Goal: Task Accomplishment & Management: Manage account settings

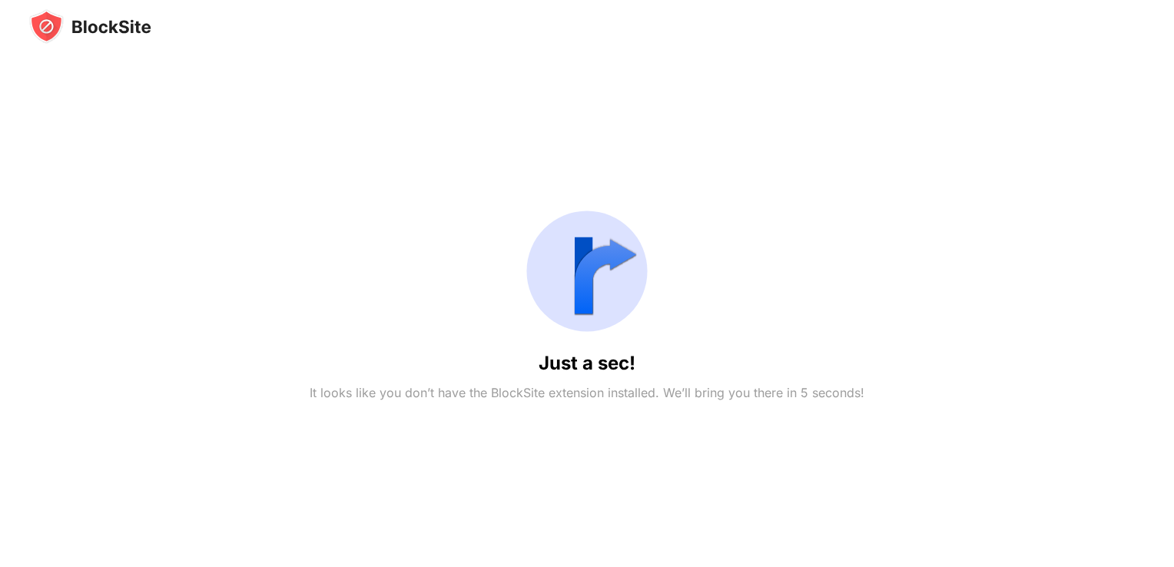
click at [645, 411] on div "Just a sec! It looks like you don’t have the BlockSite extension installed. We’…" at bounding box center [586, 301] width 1115 height 514
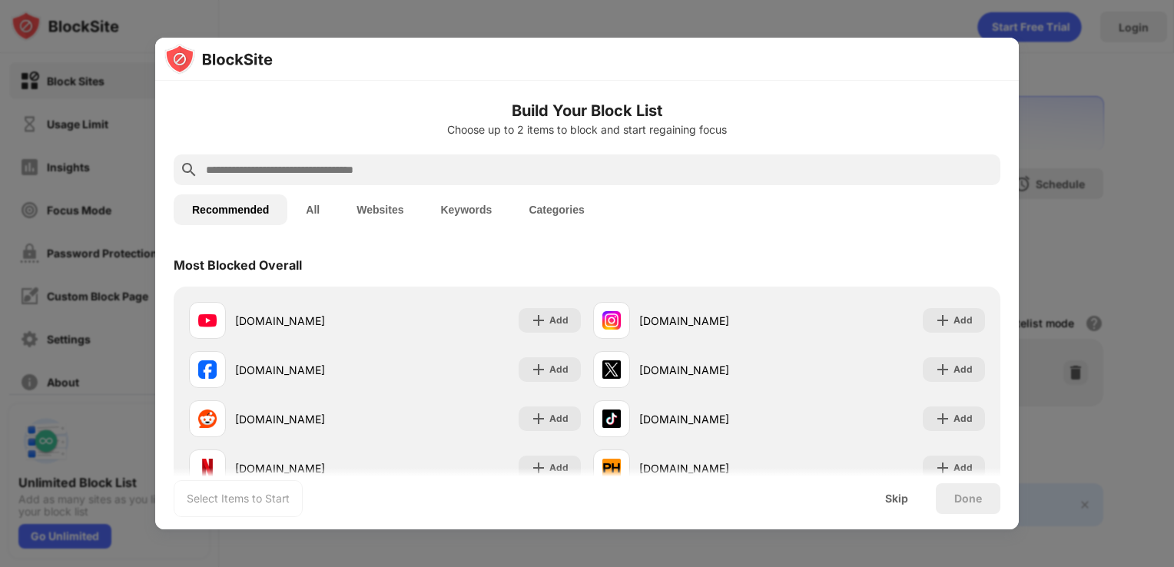
click at [1082, 191] on div at bounding box center [587, 283] width 1174 height 567
click at [546, 157] on div at bounding box center [587, 169] width 827 height 31
click at [546, 167] on input "text" at bounding box center [599, 170] width 790 height 18
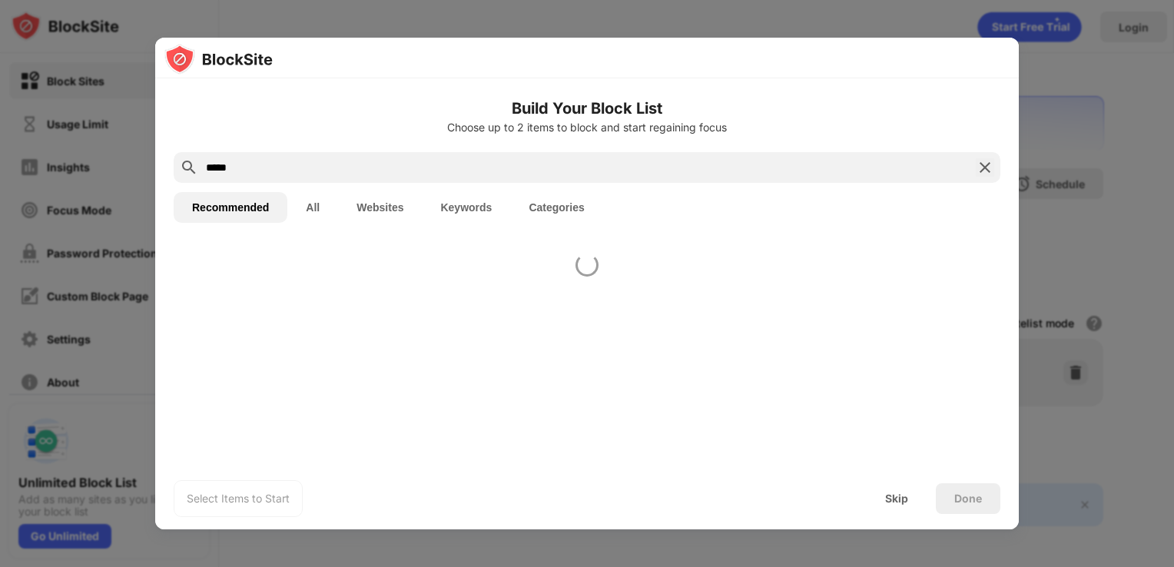
type input "******"
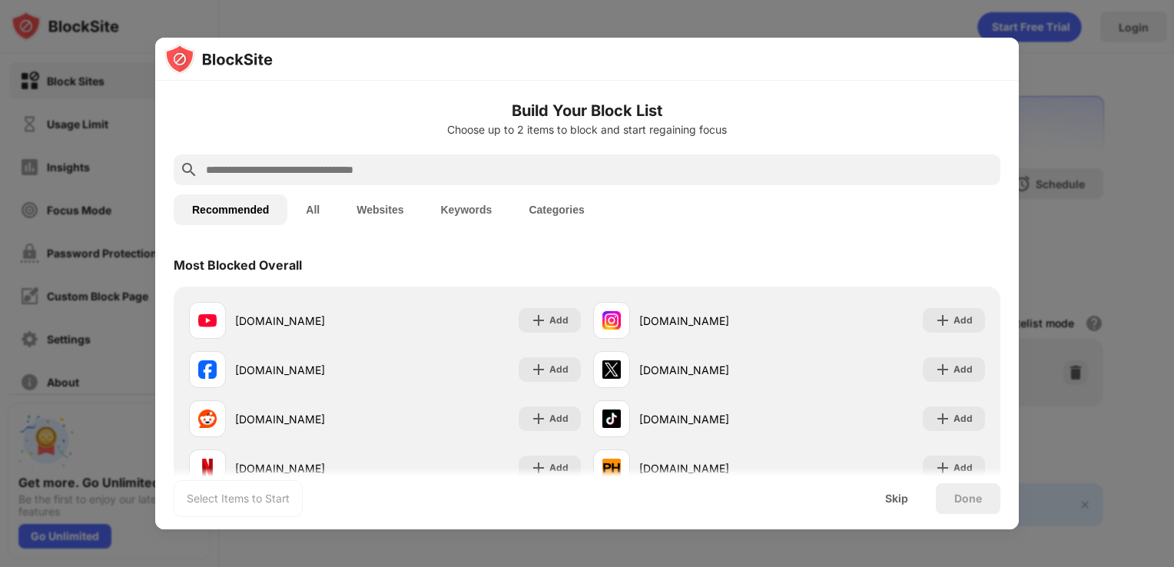
click at [1052, 247] on div at bounding box center [587, 283] width 1174 height 567
click at [898, 493] on div "Skip" at bounding box center [896, 498] width 23 height 12
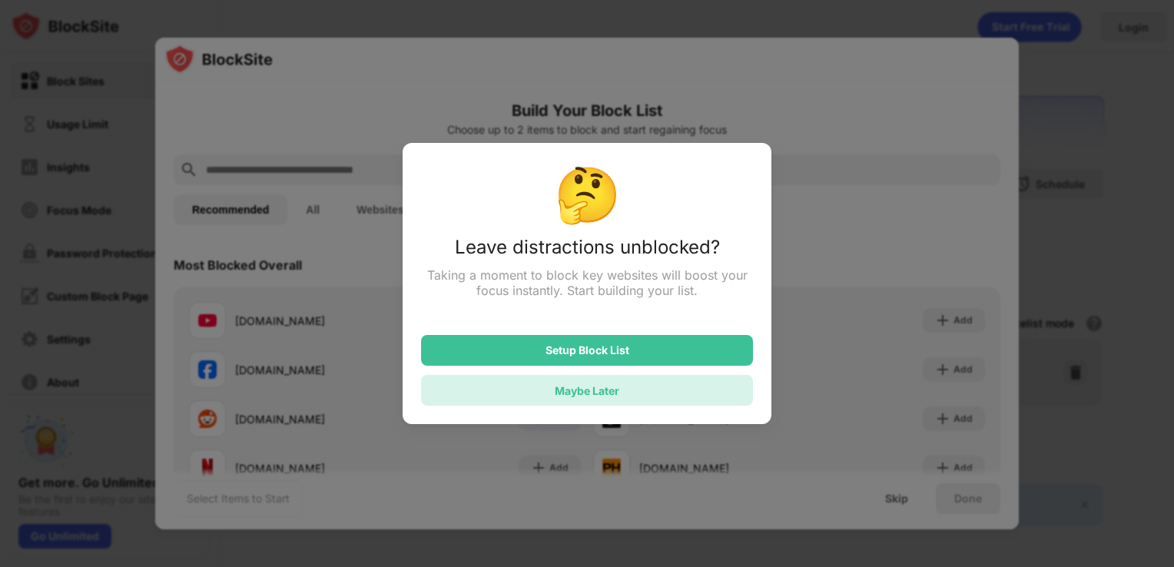
click at [723, 392] on div "Maybe Later" at bounding box center [587, 390] width 332 height 31
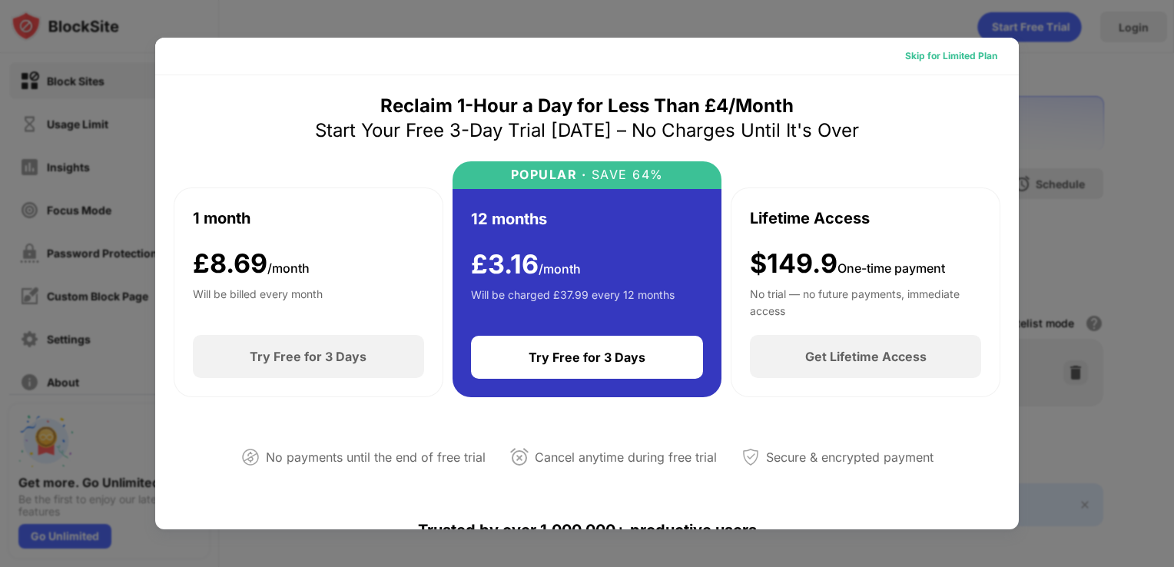
click at [955, 51] on div "Skip for Limited Plan" at bounding box center [951, 55] width 92 height 15
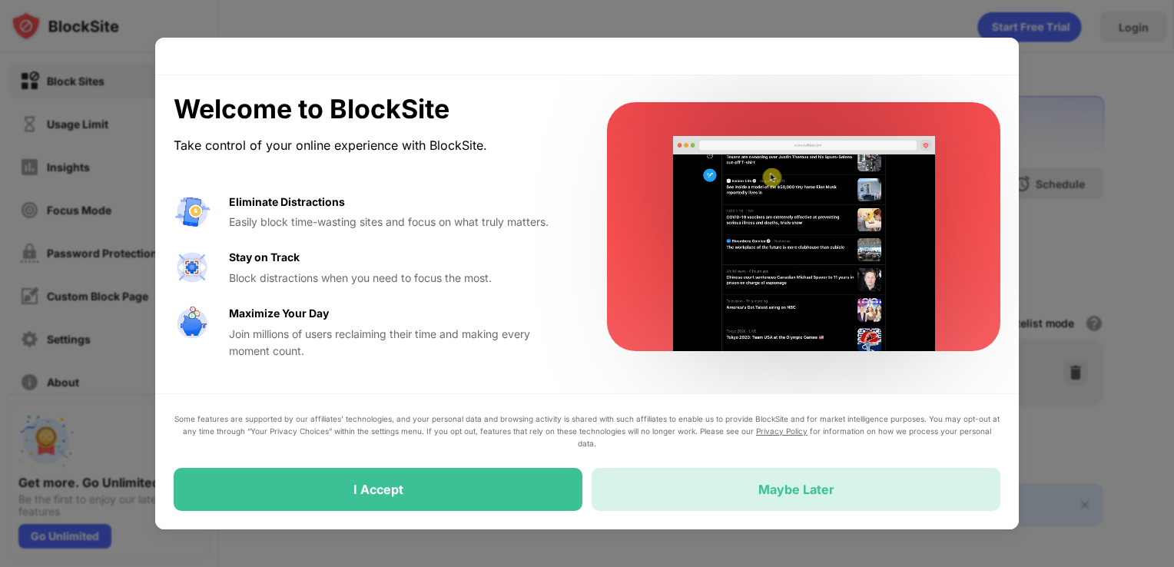
click at [703, 497] on div "Maybe Later" at bounding box center [796, 489] width 409 height 43
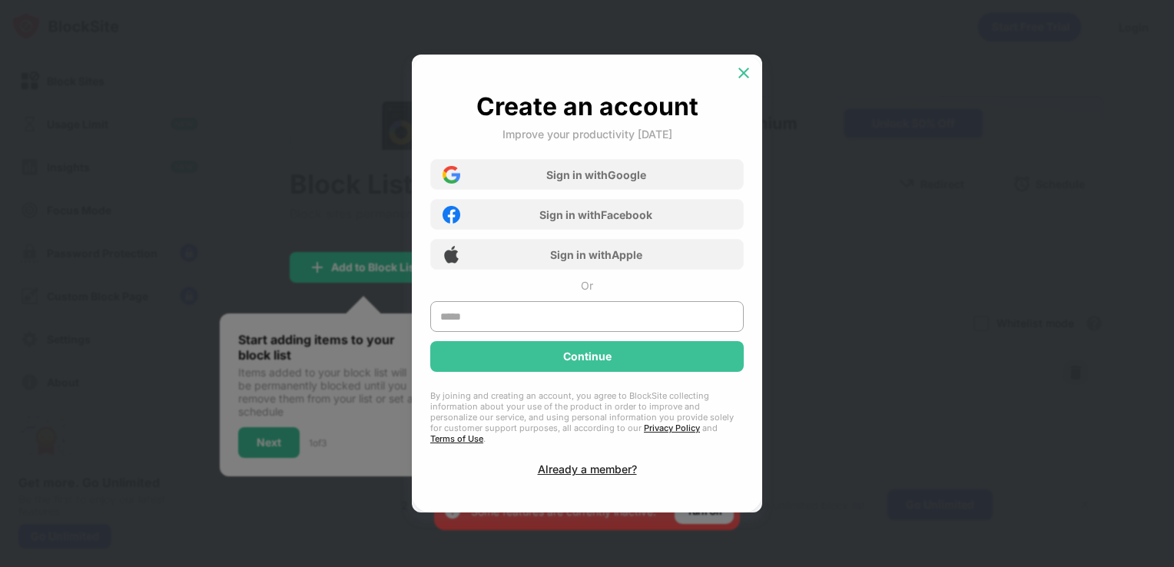
click at [744, 78] on img at bounding box center [743, 72] width 15 height 15
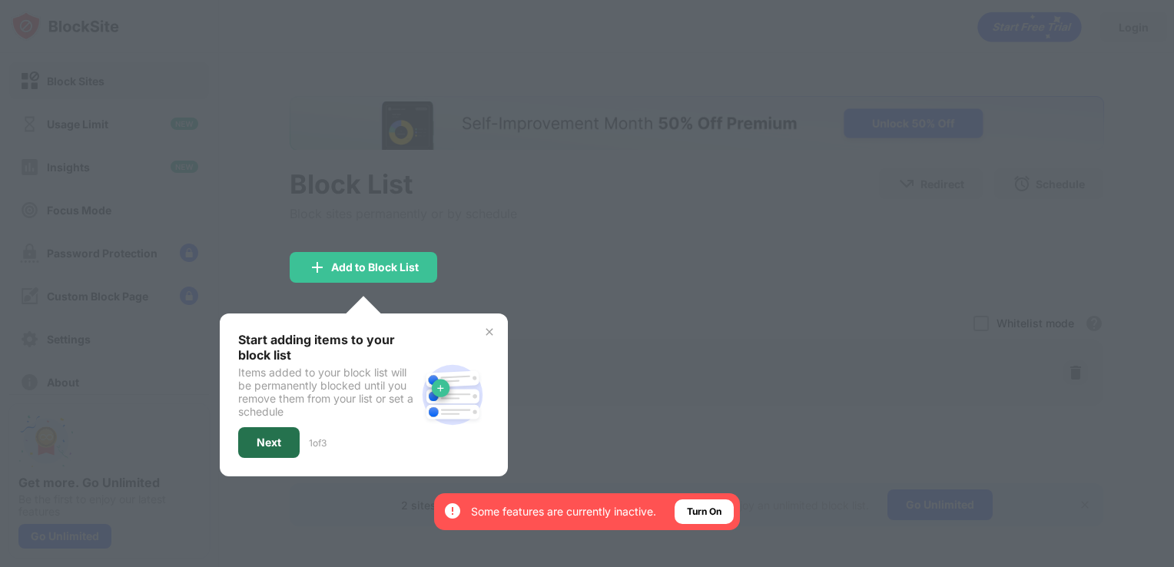
click at [253, 449] on div "Next" at bounding box center [268, 442] width 61 height 31
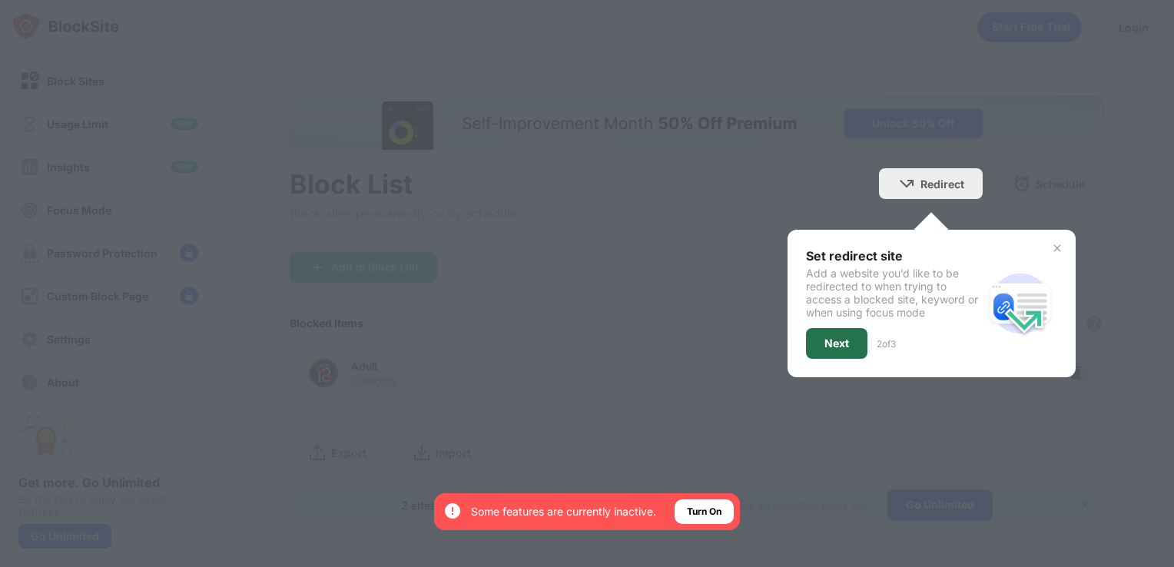
click at [818, 353] on div "Next" at bounding box center [836, 343] width 61 height 31
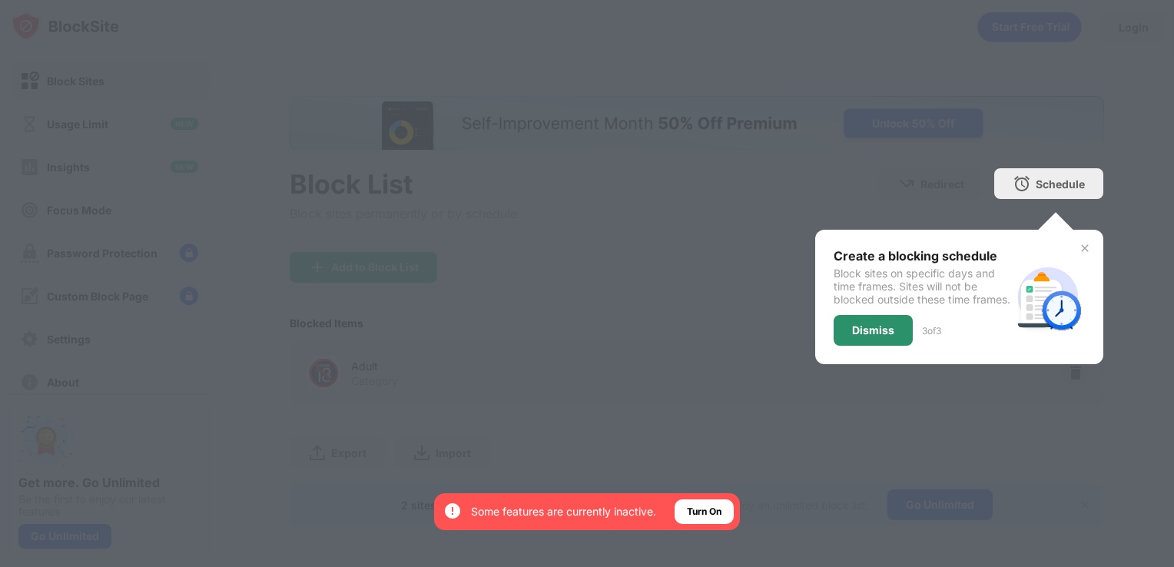
click at [861, 346] on div "Dismiss" at bounding box center [873, 330] width 79 height 31
